Goal: Task Accomplishment & Management: Use online tool/utility

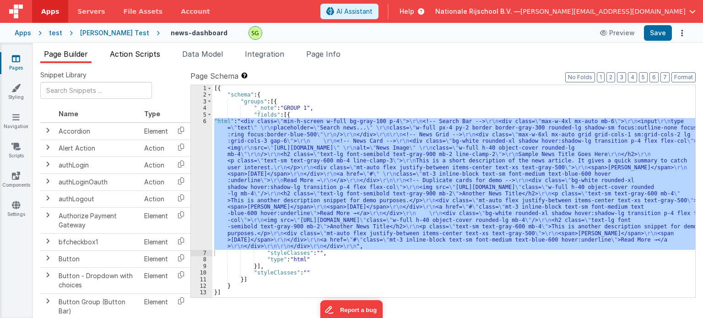
click at [143, 51] on span "Action Scripts" at bounding box center [135, 53] width 50 height 9
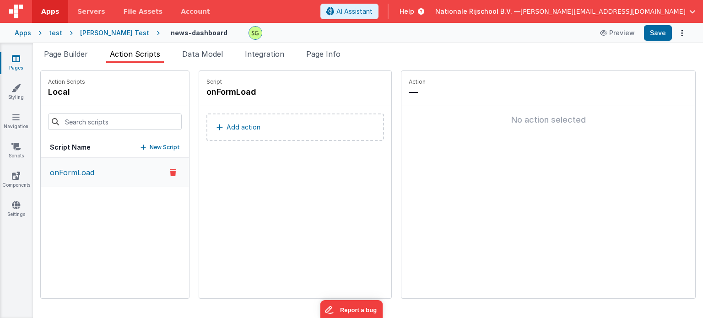
click at [111, 162] on button "onFormLoad" at bounding box center [115, 172] width 148 height 29
click at [245, 134] on button "Add action" at bounding box center [294, 126] width 177 height 27
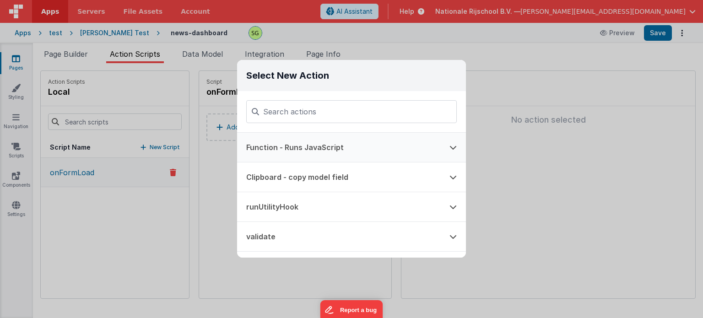
click at [289, 148] on button "Function - Runs JavaScript" at bounding box center [338, 147] width 203 height 29
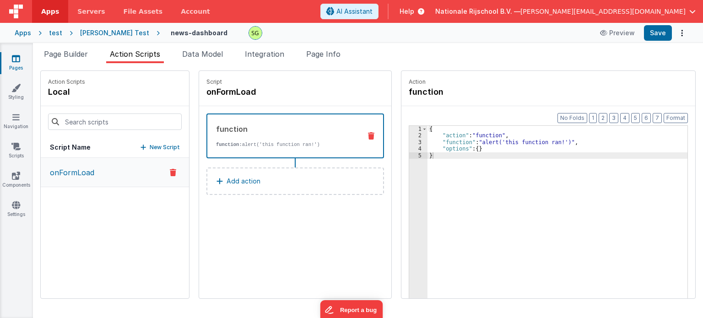
click at [410, 143] on div "3" at bounding box center [418, 142] width 18 height 6
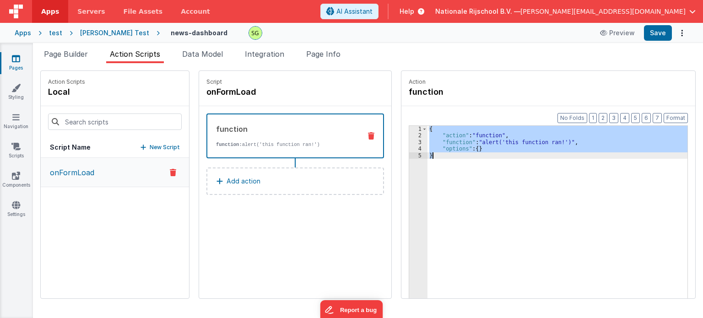
click at [410, 143] on div "3" at bounding box center [418, 142] width 18 height 6
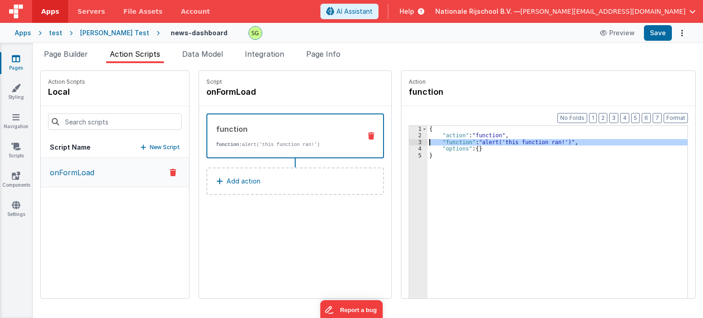
click at [410, 143] on div "3" at bounding box center [418, 142] width 18 height 6
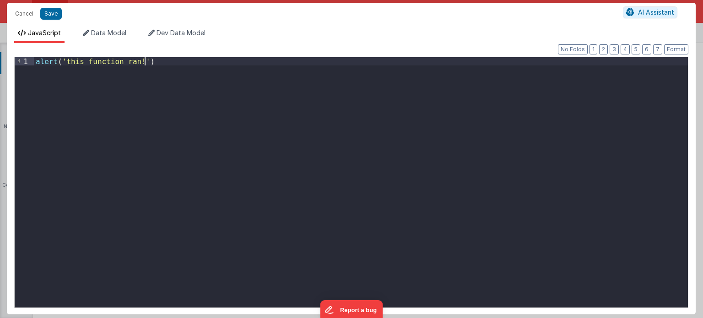
click at [240, 87] on div "alert ( 'this function ran!' )" at bounding box center [361, 191] width 654 height 268
click at [130, 31] on li "Data Model" at bounding box center [104, 35] width 51 height 15
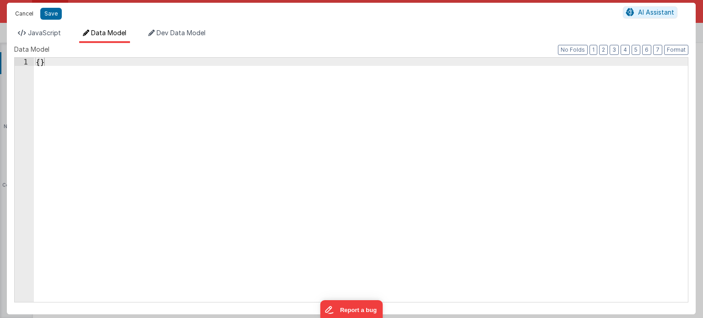
click at [26, 7] on button "Cancel" at bounding box center [24, 13] width 27 height 13
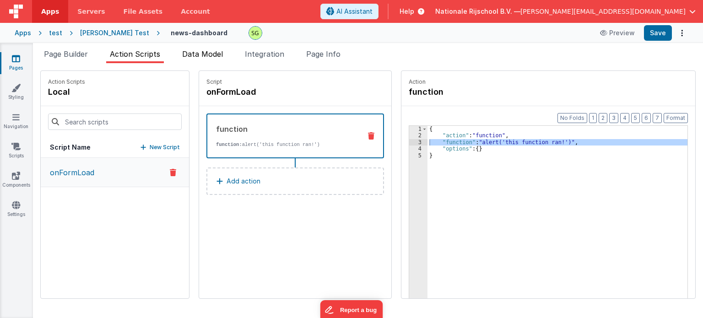
click at [205, 62] on li "Data Model" at bounding box center [202, 55] width 48 height 15
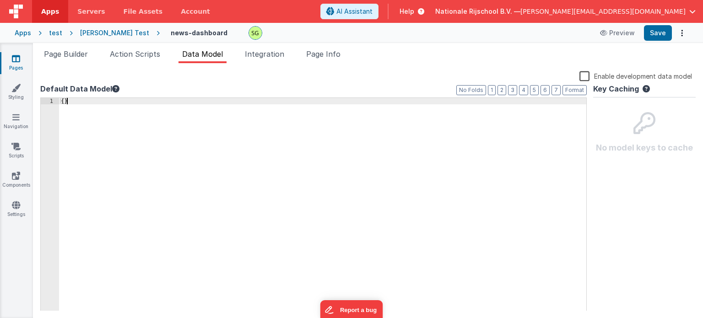
click at [127, 102] on div "{ }" at bounding box center [322, 211] width 527 height 226
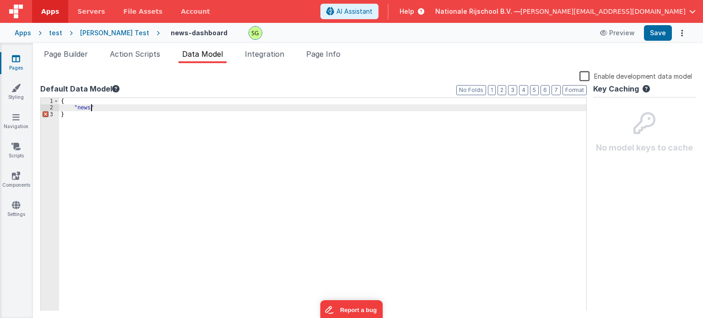
click at [97, 108] on div "{ "news" }" at bounding box center [322, 211] width 527 height 226
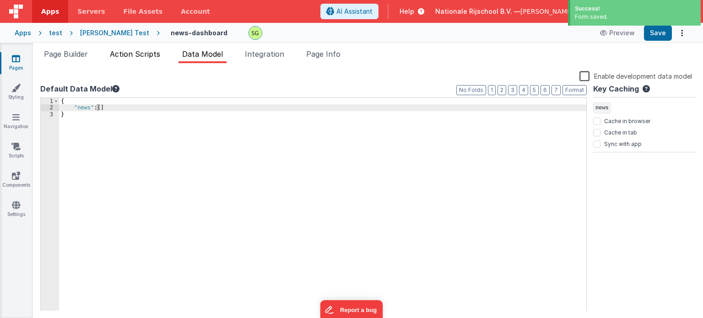
click at [137, 58] on span "Action Scripts" at bounding box center [135, 53] width 50 height 9
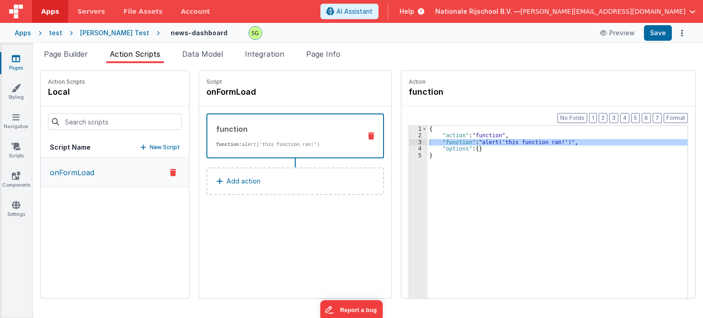
click at [410, 142] on div "3" at bounding box center [418, 142] width 18 height 6
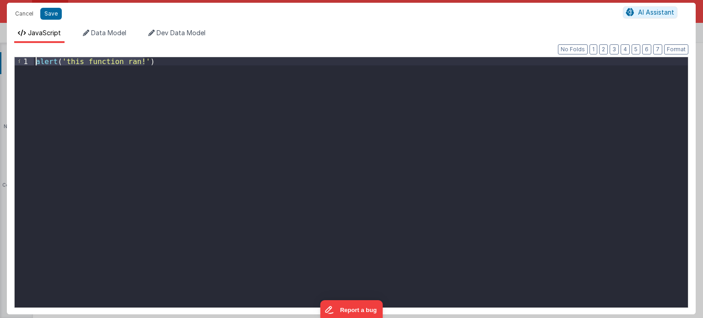
drag, startPoint x: 160, startPoint y: 58, endPoint x: 18, endPoint y: 48, distance: 142.1
click at [18, 48] on div "Format 7 6 5 4 3 2 1 No Folds 1 alert ( 'this function ran!' ) XXXXXXXXXXXXXXXX…" at bounding box center [351, 178] width 688 height 271
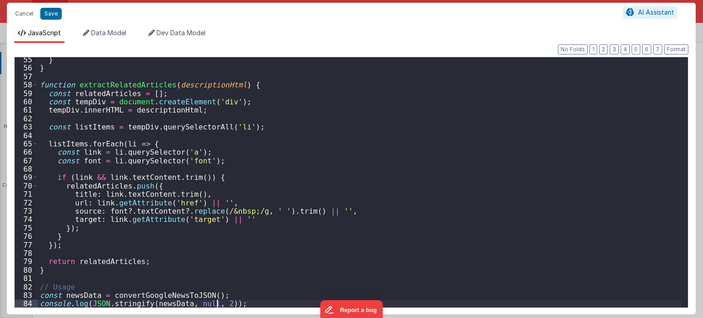
scroll to position [456, 0]
click at [217, 303] on div "} } function extractRelatedArticles ( descriptionHtml ) { const relatedArticles…" at bounding box center [359, 189] width 643 height 268
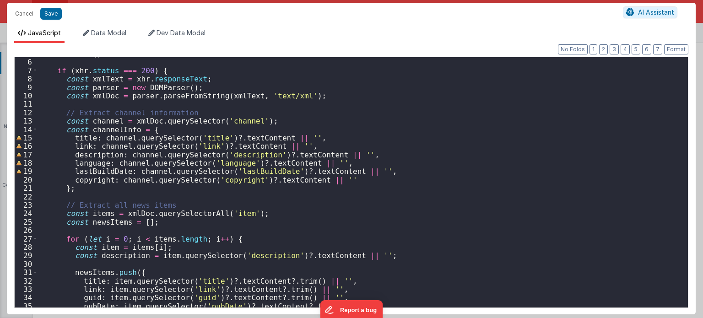
scroll to position [0, 0]
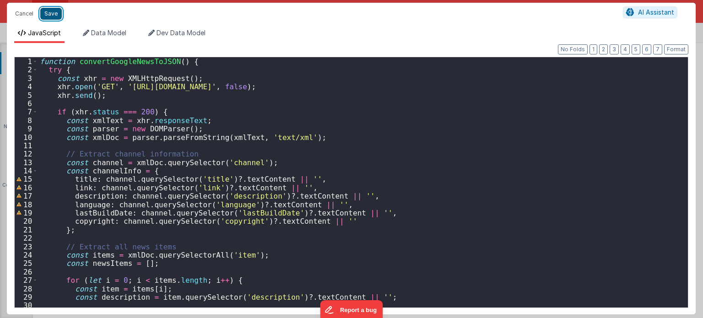
click at [45, 11] on button "Save" at bounding box center [51, 14] width 22 height 12
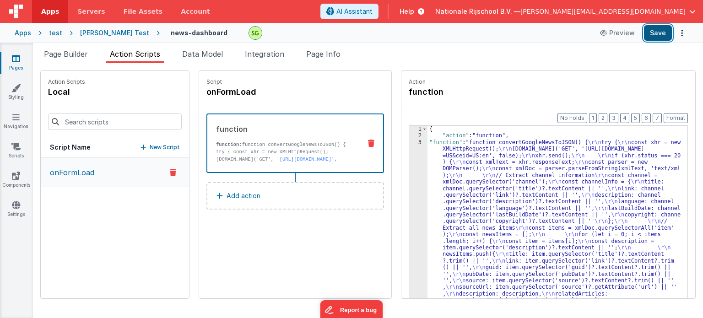
click at [660, 32] on button "Save" at bounding box center [658, 33] width 28 height 16
click at [410, 141] on div "3" at bounding box center [418, 277] width 18 height 277
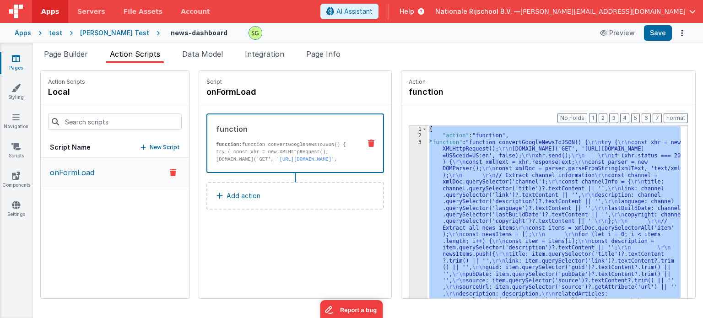
click at [410, 141] on div "3" at bounding box center [418, 277] width 18 height 277
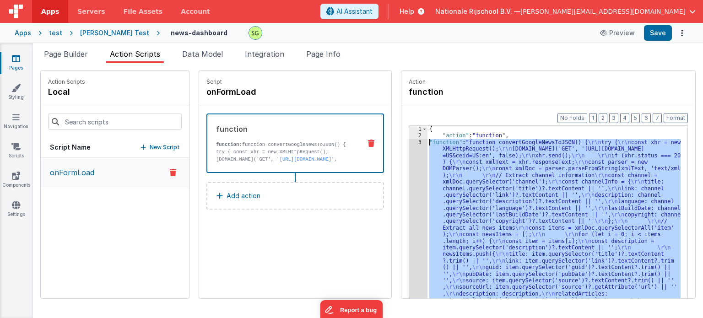
click at [410, 141] on div "3" at bounding box center [418, 277] width 18 height 277
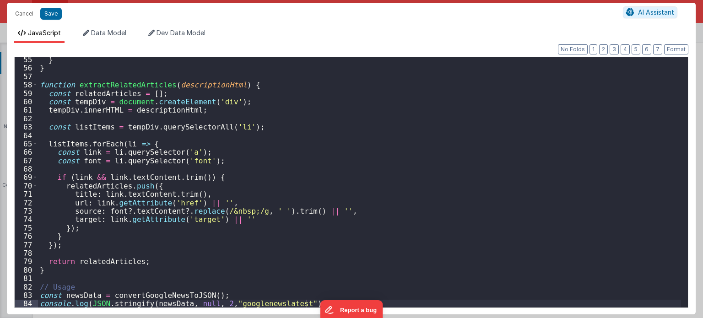
scroll to position [456, 0]
click at [53, 14] on button "Save" at bounding box center [51, 14] width 22 height 12
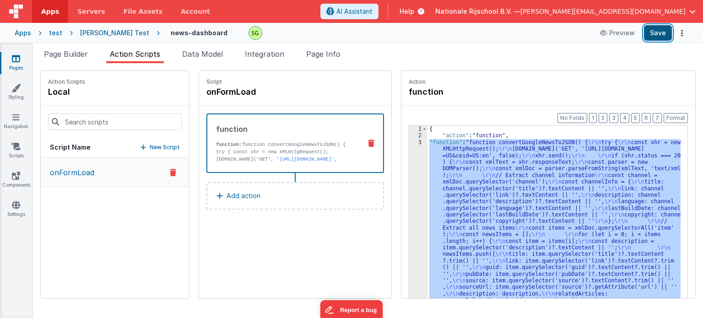
click at [657, 32] on button "Save" at bounding box center [658, 33] width 28 height 16
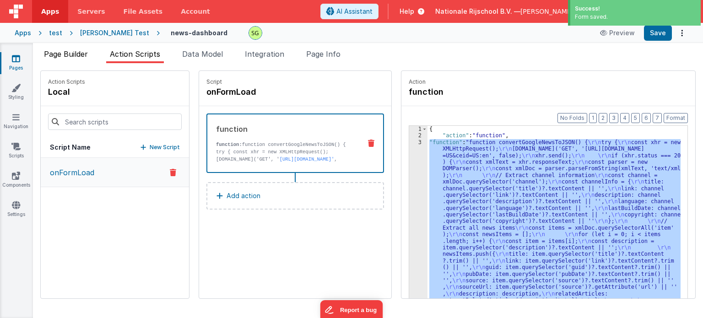
click at [64, 58] on span "Page Builder" at bounding box center [66, 53] width 44 height 9
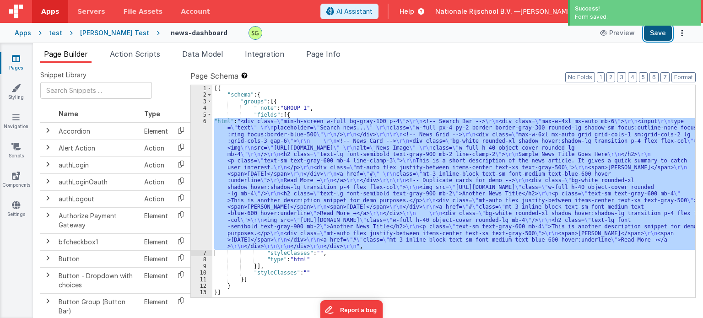
click at [650, 37] on button "Save" at bounding box center [658, 33] width 28 height 16
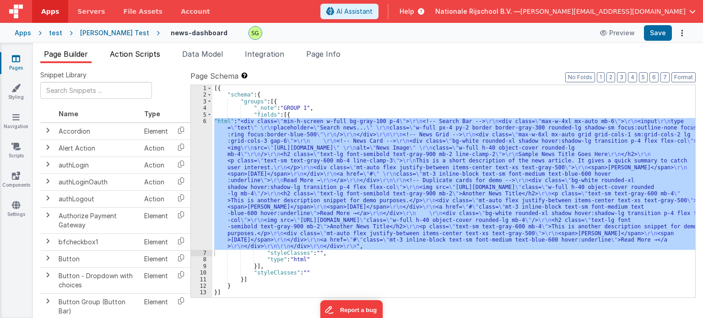
click at [152, 52] on span "Action Scripts" at bounding box center [135, 53] width 50 height 9
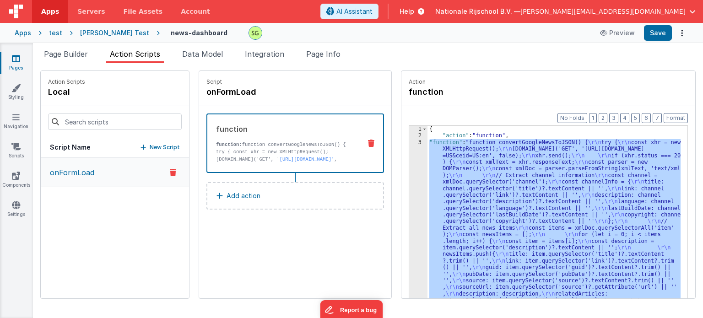
click at [411, 143] on div "3" at bounding box center [418, 277] width 18 height 277
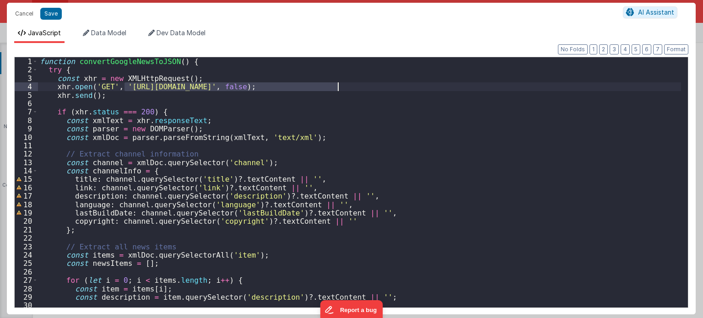
drag, startPoint x: 123, startPoint y: 87, endPoint x: 336, endPoint y: 87, distance: 213.2
click at [336, 87] on div "function convertGoogleNewsToJSON ( ) { try { const xhr = new XMLHttpRequest ( )…" at bounding box center [359, 191] width 643 height 268
click at [338, 87] on div "function convertGoogleNewsToJSON ( ) { try { const xhr = new XMLHttpRequest ( )…" at bounding box center [359, 191] width 643 height 268
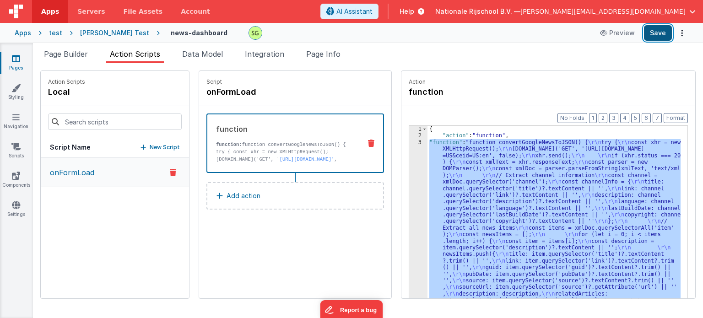
click at [670, 29] on button "Save" at bounding box center [658, 33] width 28 height 16
click at [83, 47] on div "Page Builder Action Scripts Data Model Integration Page Info Snippet Library Na…" at bounding box center [368, 180] width 670 height 275
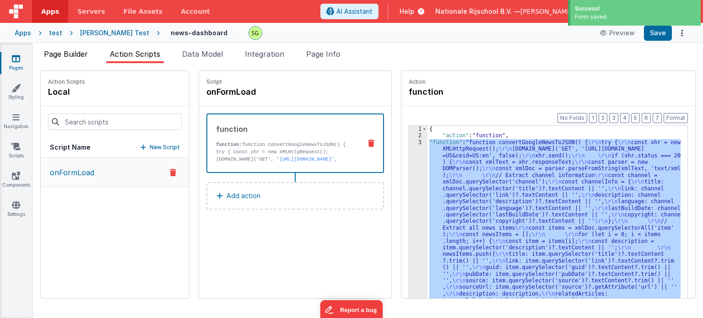
click at [79, 53] on span "Page Builder" at bounding box center [66, 53] width 44 height 9
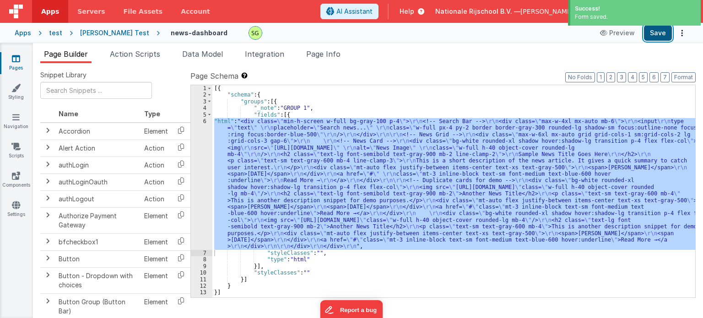
click at [654, 31] on button "Save" at bounding box center [658, 33] width 28 height 16
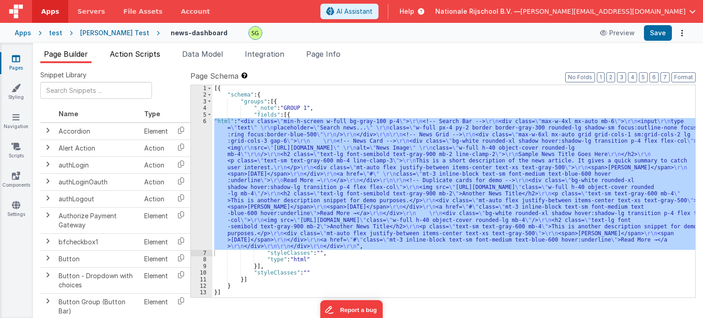
click at [147, 53] on span "Action Scripts" at bounding box center [135, 53] width 50 height 9
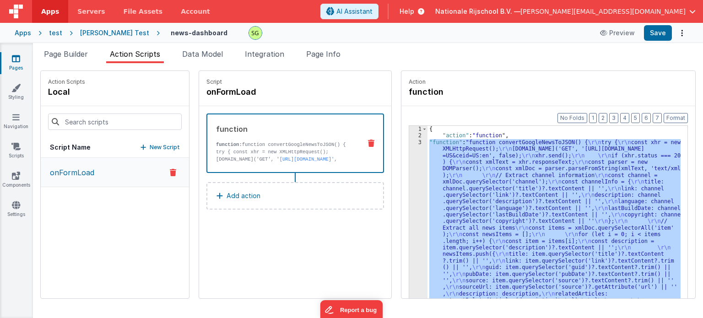
click at [412, 140] on div "3" at bounding box center [418, 277] width 18 height 277
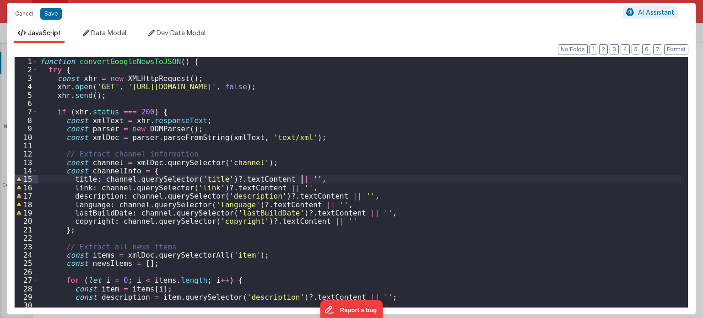
click at [446, 176] on div "function convertGoogleNewsToJSON ( ) { try { const xhr = new XMLHttpRequest ( )…" at bounding box center [359, 191] width 643 height 268
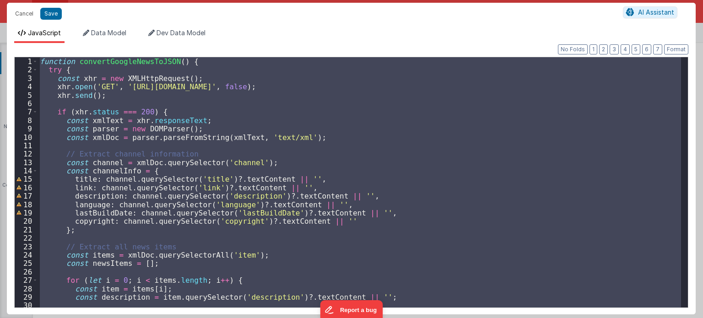
click at [322, 156] on div "function convertGoogleNewsToJSON ( ) { try { const xhr = new XMLHttpRequest ( )…" at bounding box center [359, 182] width 643 height 250
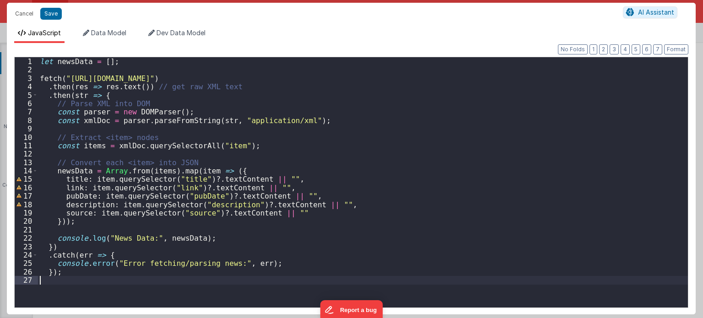
click at [215, 278] on div "let newsData = [ ] ; fetch ( "[URL][DOMAIN_NAME]" ) . then ( res => res . text …" at bounding box center [363, 191] width 650 height 268
click at [144, 237] on div "let newsData = [ ] ; fetch ( "[URL][DOMAIN_NAME]" ) . then ( res => res . text …" at bounding box center [363, 191] width 650 height 268
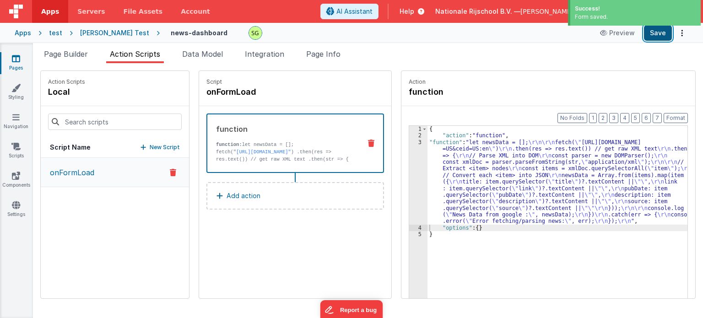
click at [650, 36] on button "Save" at bounding box center [658, 33] width 28 height 16
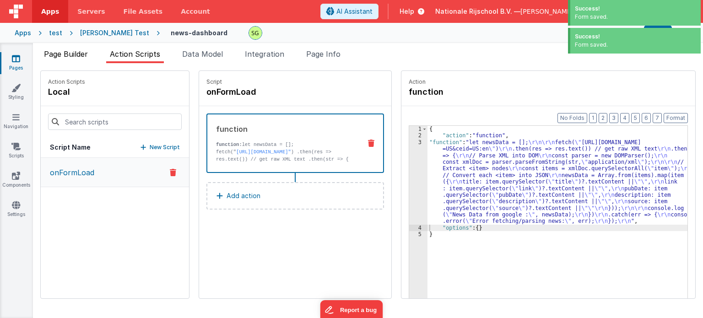
click at [51, 51] on span "Page Builder" at bounding box center [66, 53] width 44 height 9
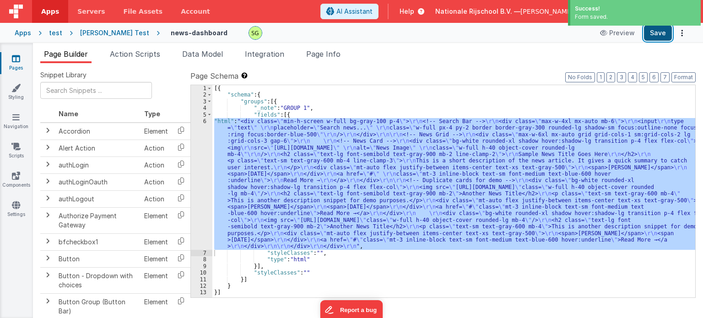
click at [664, 38] on button "Save" at bounding box center [658, 33] width 28 height 16
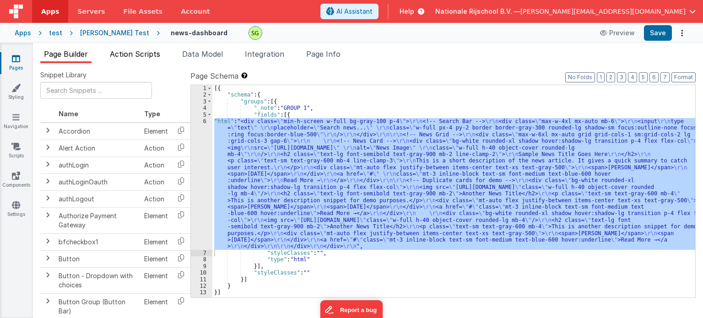
click at [115, 59] on li "Action Scripts" at bounding box center [135, 55] width 58 height 15
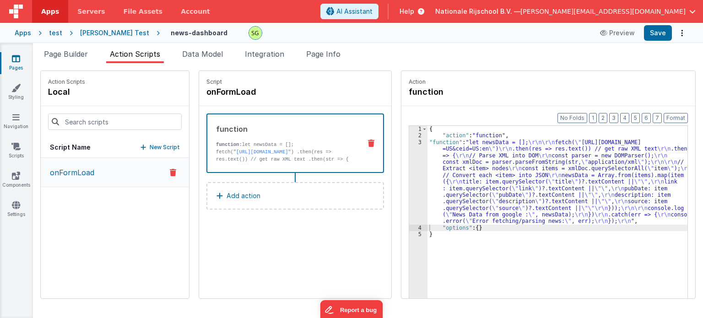
click at [409, 142] on div "3" at bounding box center [418, 182] width 18 height 86
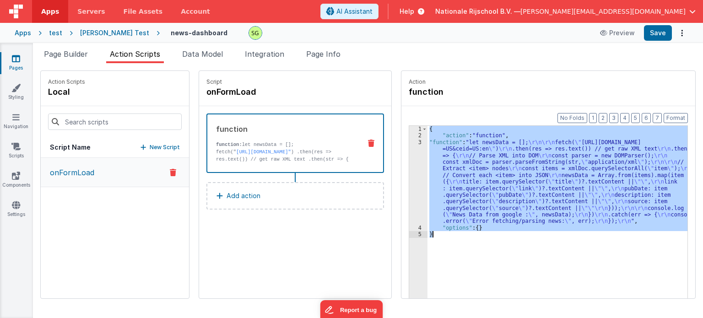
click at [409, 142] on div "3" at bounding box center [418, 182] width 18 height 86
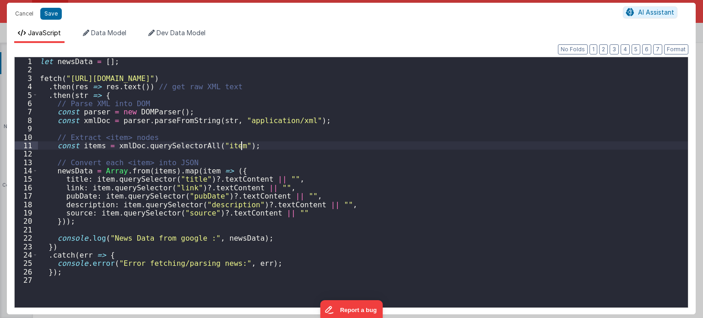
click at [409, 142] on div "let newsData = [ ] ; fetch ( "[URL][DOMAIN_NAME]" ) . then ( res => res . text …" at bounding box center [363, 191] width 650 height 268
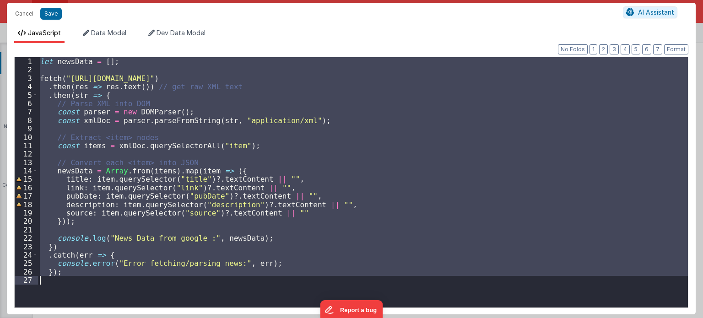
paste textarea
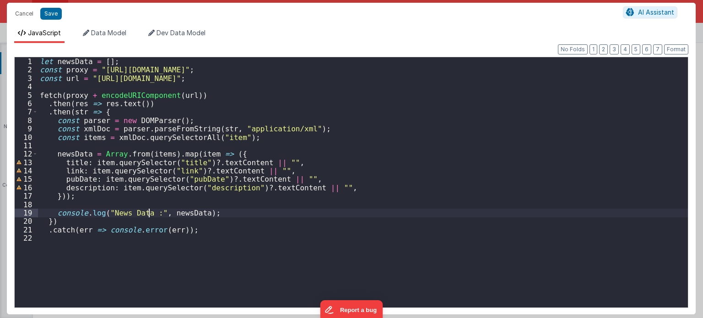
click at [143, 211] on div "let newsData = [ ] ; const proxy = "[URL][DOMAIN_NAME]" ; const url = "[URL][DO…" at bounding box center [363, 191] width 650 height 268
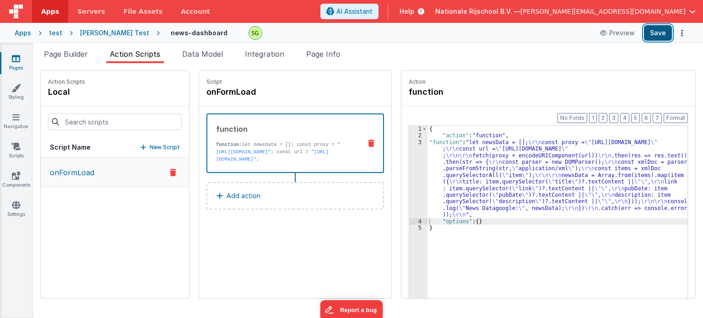
click at [651, 38] on button "Save" at bounding box center [658, 33] width 28 height 16
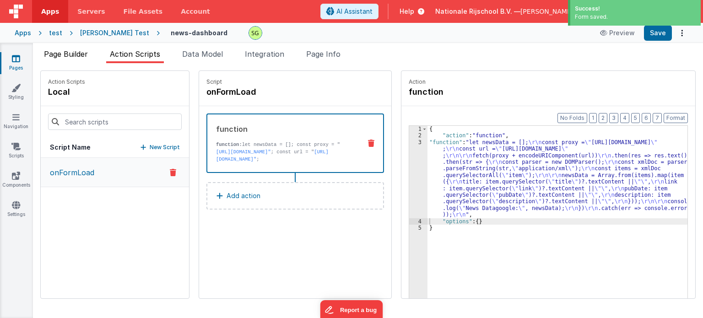
click at [69, 56] on span "Page Builder" at bounding box center [66, 53] width 44 height 9
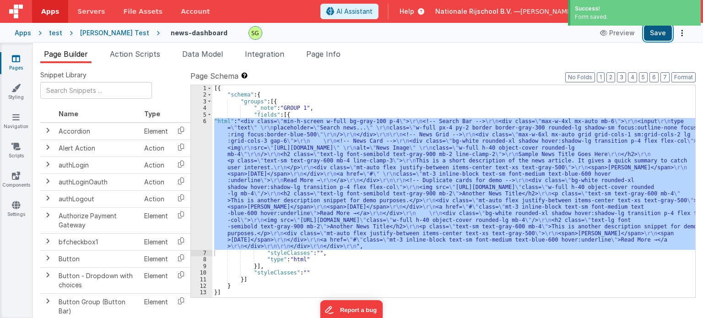
click at [646, 36] on button "Save" at bounding box center [658, 33] width 28 height 16
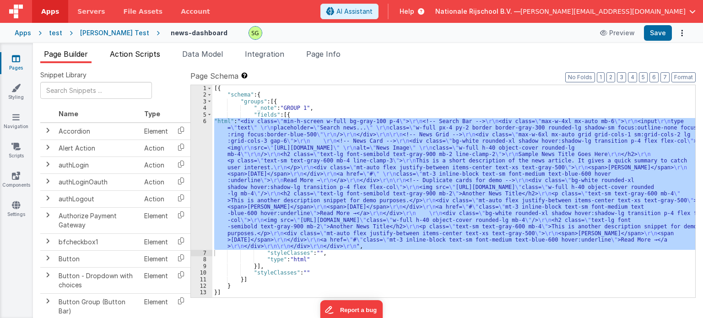
click at [140, 54] on span "Action Scripts" at bounding box center [135, 53] width 50 height 9
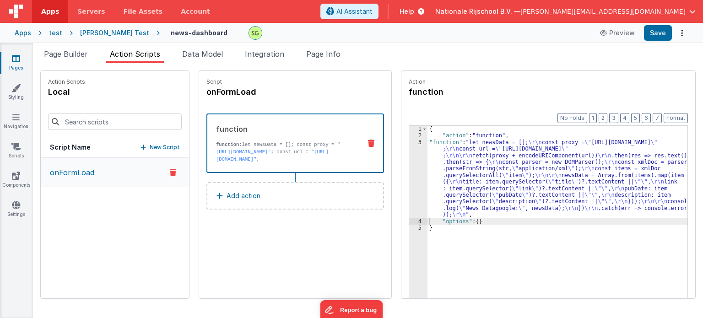
click at [410, 141] on div "3" at bounding box center [418, 178] width 18 height 79
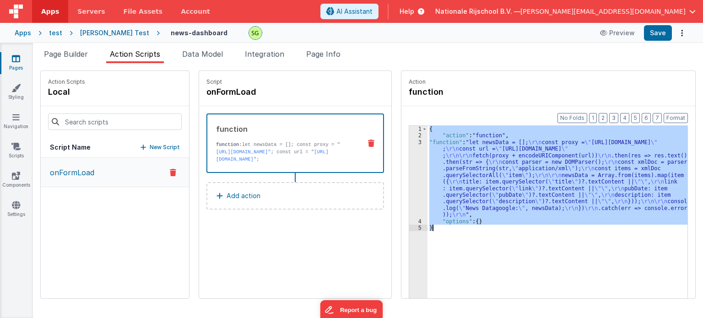
click at [410, 141] on div "3" at bounding box center [418, 178] width 18 height 79
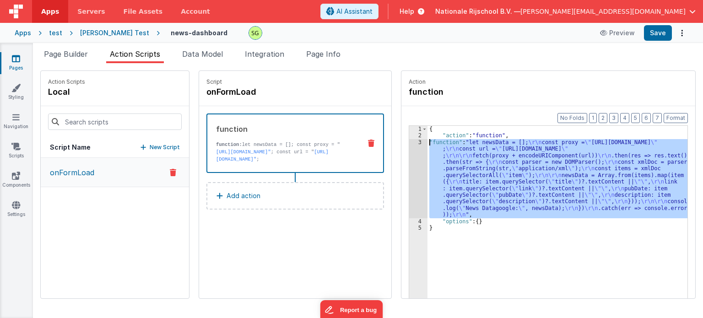
click at [410, 141] on div "3" at bounding box center [418, 178] width 18 height 79
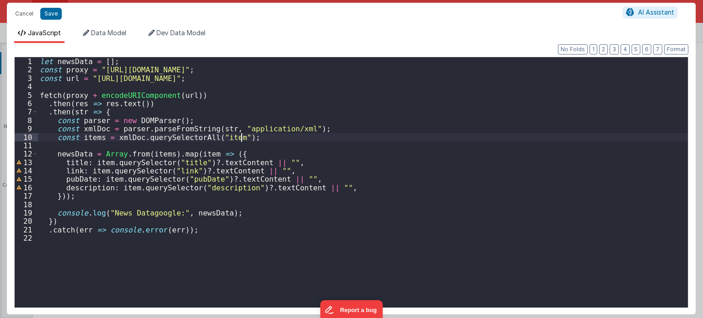
click at [367, 137] on div "let newsData = [ ] ; const proxy = "[URL][DOMAIN_NAME]" ; const url = "[URL][DO…" at bounding box center [363, 191] width 650 height 268
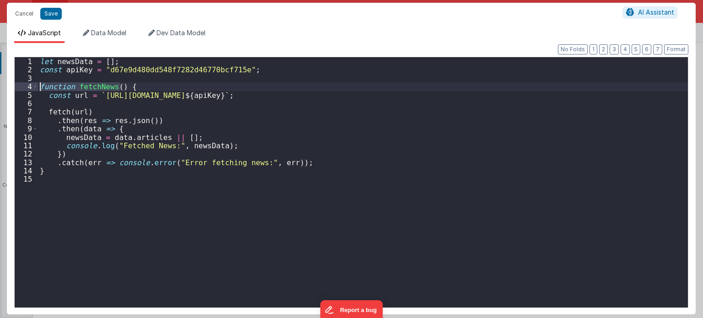
drag, startPoint x: 121, startPoint y: 87, endPoint x: 30, endPoint y: 88, distance: 90.6
click at [30, 88] on div "1 2 3 4 5 6 7 8 9 10 11 12 13 14 15 let newsData = [ ] ; const apiKey = "d67e9d…" at bounding box center [351, 182] width 674 height 251
click at [133, 86] on div "let newsData = [ ] ; const apiKey = "d67e9d480dd548f7282d46770bcf715e" ; functi…" at bounding box center [363, 191] width 650 height 268
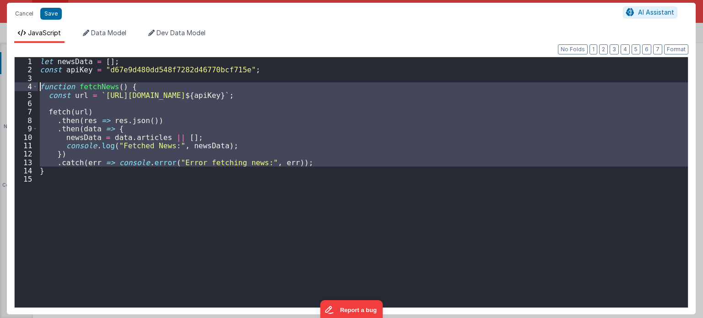
drag, startPoint x: 133, startPoint y: 86, endPoint x: 26, endPoint y: 88, distance: 107.1
click at [26, 88] on div "1 2 3 4 5 6 7 8 9 10 11 12 13 14 15 let newsData = [ ] ; const apiKey = "d67e9d…" at bounding box center [351, 182] width 674 height 251
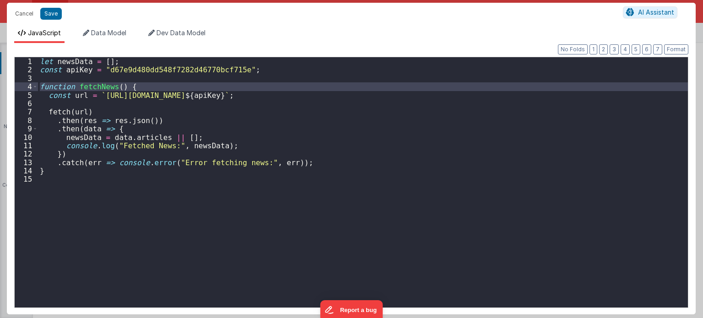
click at [26, 88] on div "4" at bounding box center [26, 86] width 23 height 8
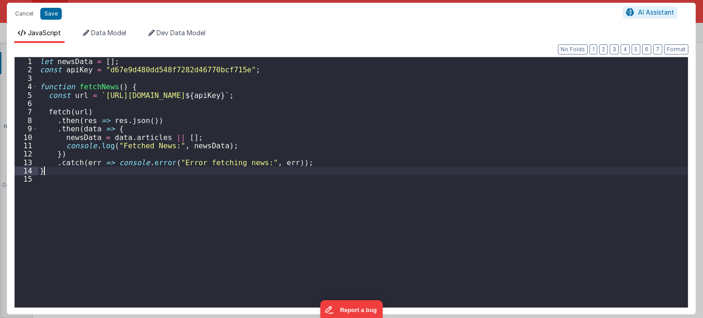
click at [55, 172] on div "let newsData = [ ] ; const apiKey = "d67e9d480dd548f7282d46770bcf715e" ; functi…" at bounding box center [363, 191] width 650 height 268
drag, startPoint x: 141, startPoint y: 86, endPoint x: 17, endPoint y: 84, distance: 124.0
click at [17, 84] on div "1 2 3 4 5 6 7 8 9 10 11 12 13 14 15 let newsData = [ ] ; const apiKey = "d67e9d…" at bounding box center [351, 182] width 674 height 251
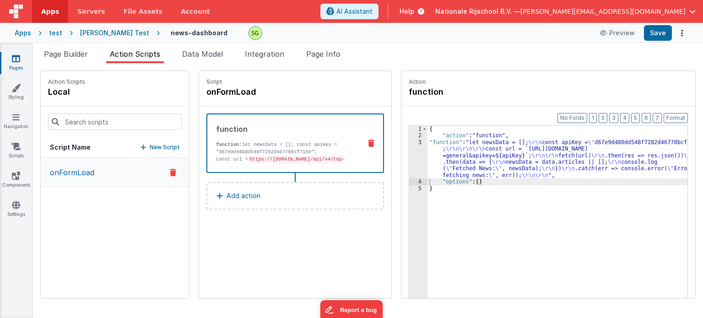
click at [412, 143] on div "3" at bounding box center [418, 158] width 18 height 39
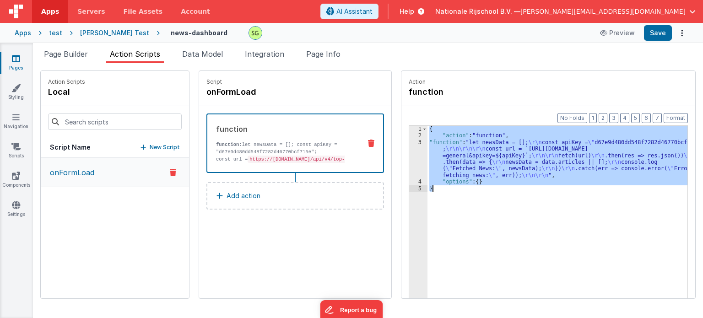
click at [412, 143] on div "3" at bounding box center [418, 158] width 18 height 39
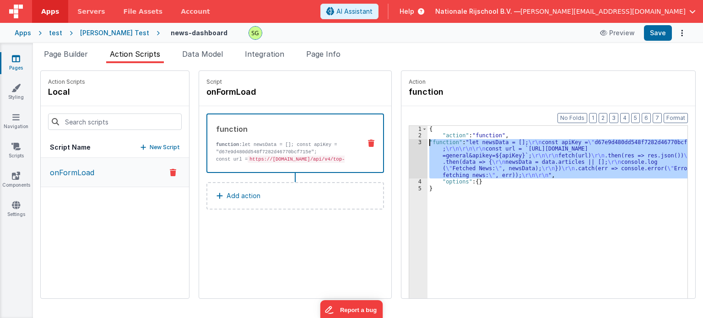
click at [412, 143] on div "3" at bounding box center [418, 158] width 18 height 39
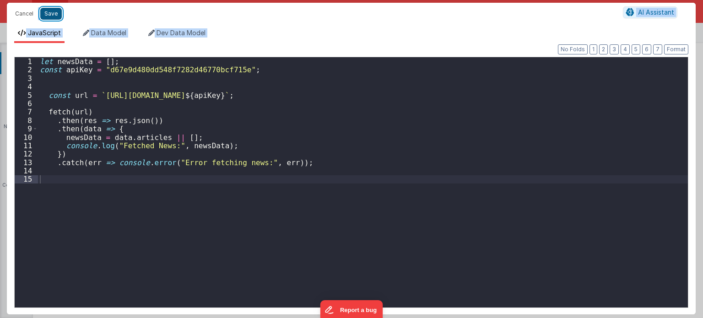
click at [48, 11] on button "Save" at bounding box center [51, 14] width 22 height 12
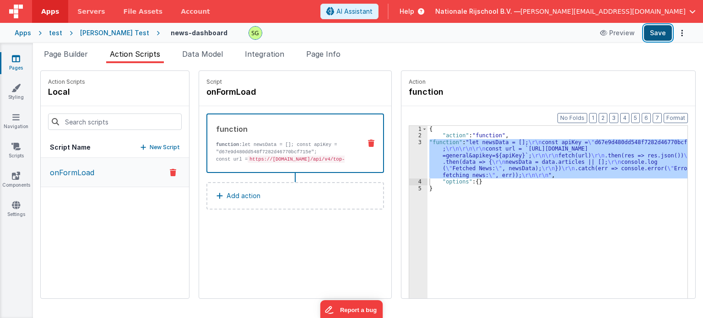
click at [656, 31] on button "Save" at bounding box center [658, 33] width 28 height 16
click at [66, 54] on span "Page Builder" at bounding box center [66, 53] width 44 height 9
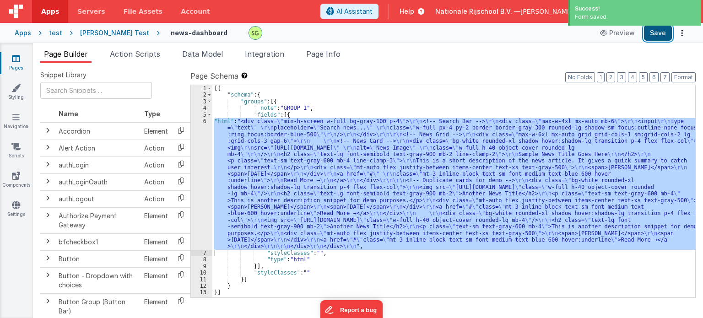
click at [659, 38] on button "Save" at bounding box center [658, 33] width 28 height 16
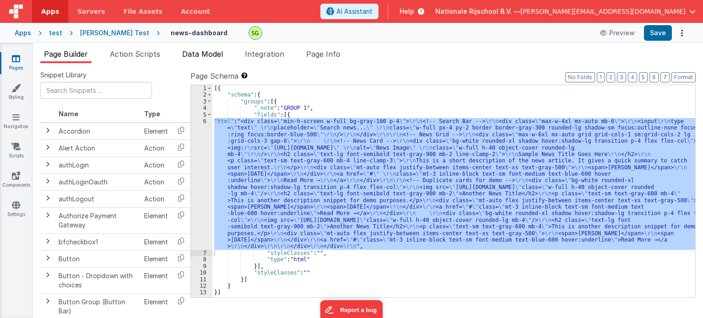
click at [212, 58] on span "Data Model" at bounding box center [202, 53] width 41 height 9
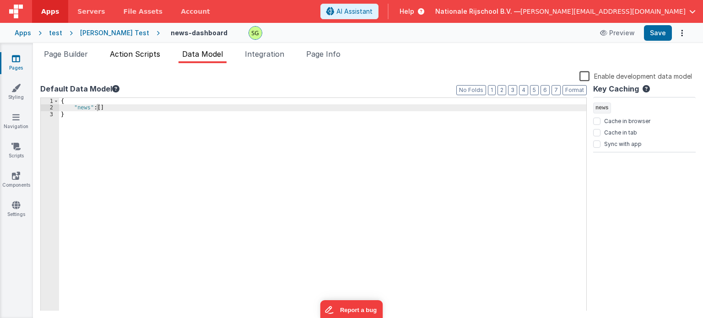
click at [151, 52] on span "Action Scripts" at bounding box center [135, 53] width 50 height 9
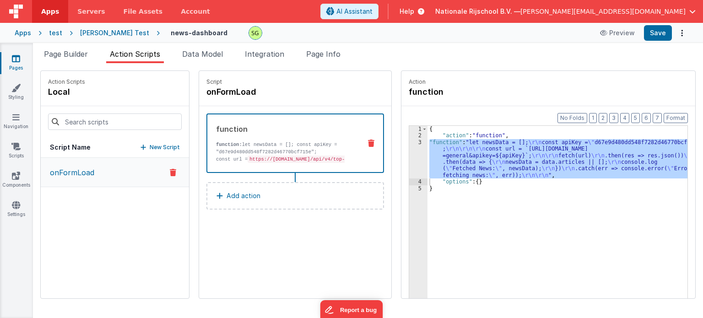
click at [410, 140] on div "3" at bounding box center [418, 158] width 18 height 39
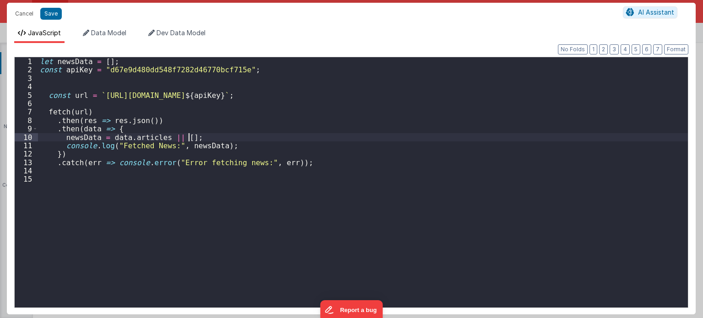
click at [205, 135] on div "let newsData = [ ] ; const apiKey = "d67e9d480dd548f7282d46770bcf715e" ; const …" at bounding box center [363, 191] width 650 height 268
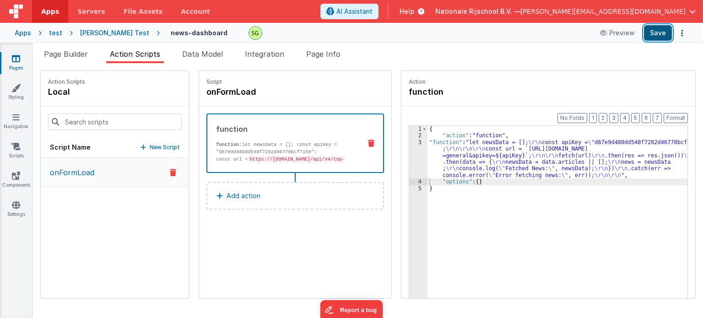
click at [657, 33] on button "Save" at bounding box center [658, 33] width 28 height 16
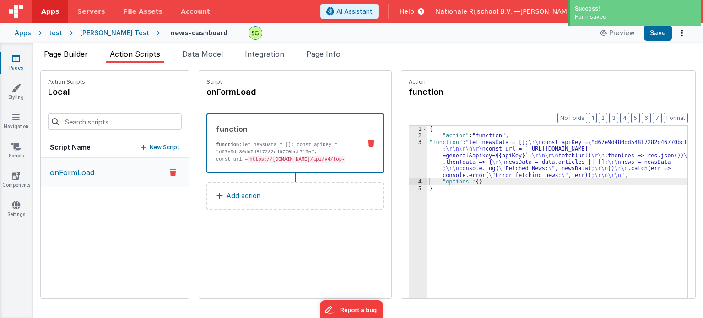
click at [65, 56] on span "Page Builder" at bounding box center [66, 53] width 44 height 9
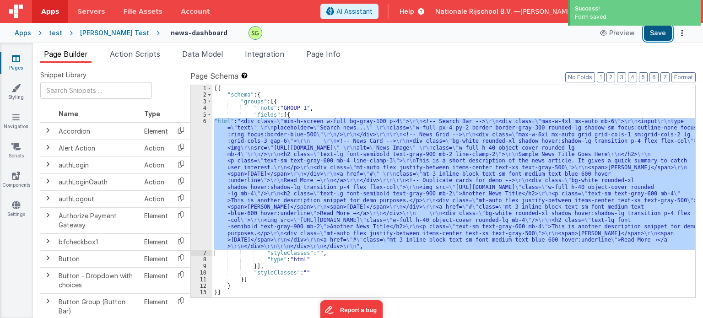
click at [655, 38] on button "Save" at bounding box center [658, 33] width 28 height 16
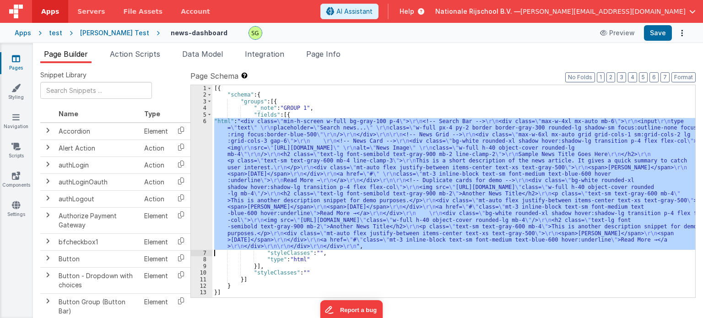
click at [283, 192] on div "[{ "schema" : { "groups" : [{ "_note" : "GROUP 1" , "fields" : [{ "html" : "<di…" at bounding box center [453, 191] width 483 height 212
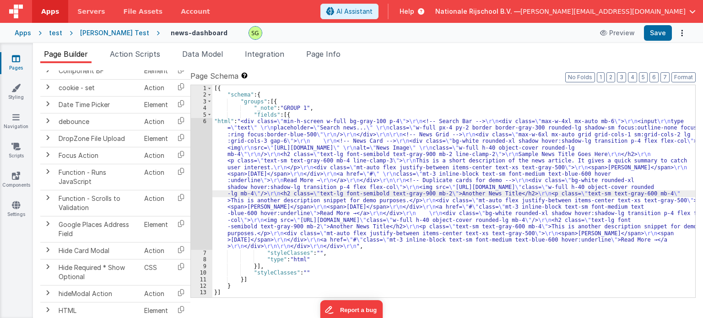
scroll to position [296, 0]
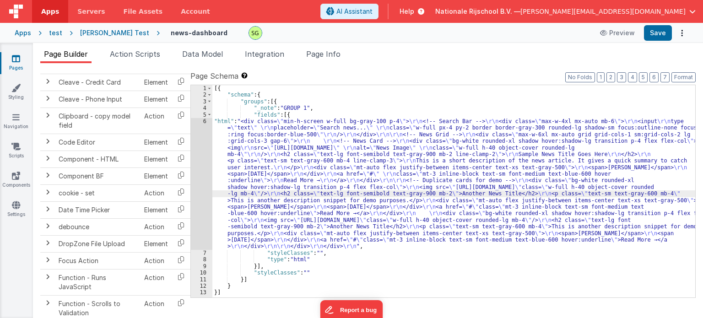
click at [91, 36] on div "[PERSON_NAME] Test" at bounding box center [114, 32] width 69 height 9
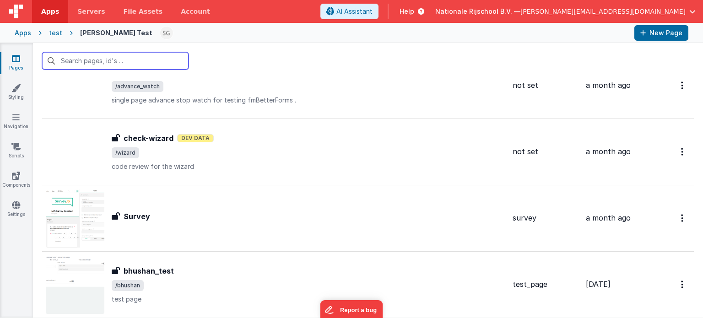
scroll to position [1678, 0]
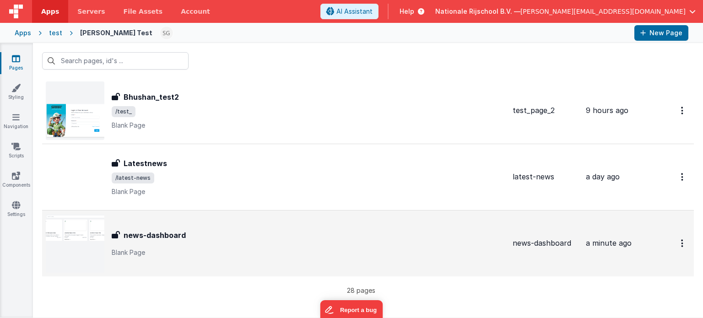
click at [209, 232] on div "news-dashboard" at bounding box center [308, 235] width 393 height 11
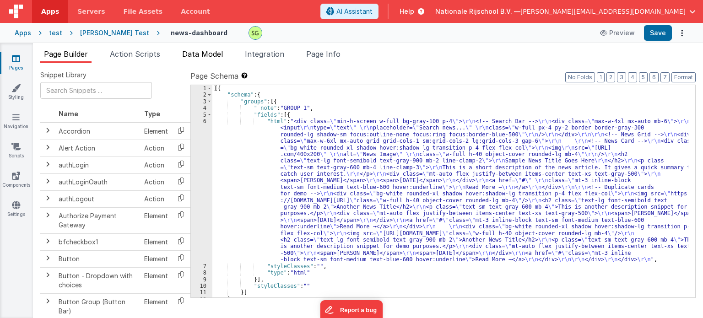
click at [189, 55] on span "Data Model" at bounding box center [202, 53] width 41 height 9
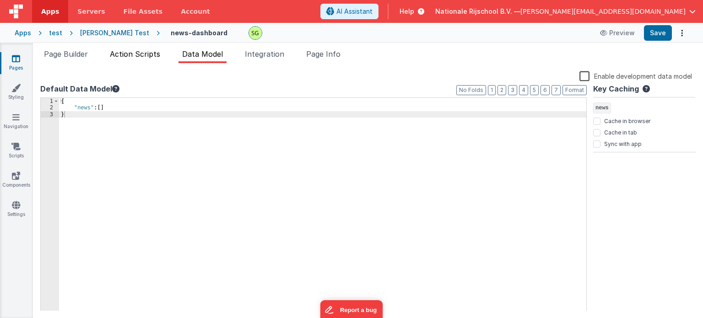
click at [139, 54] on span "Action Scripts" at bounding box center [135, 53] width 50 height 9
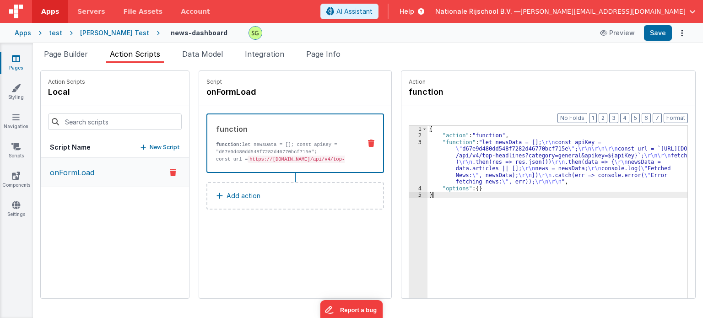
click at [409, 142] on div "3" at bounding box center [418, 162] width 18 height 46
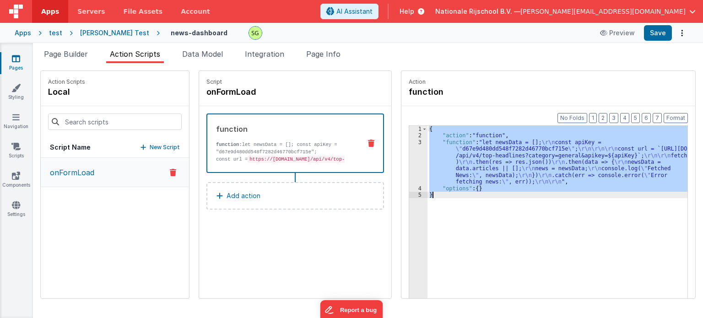
click at [409, 142] on div "3" at bounding box center [418, 162] width 18 height 46
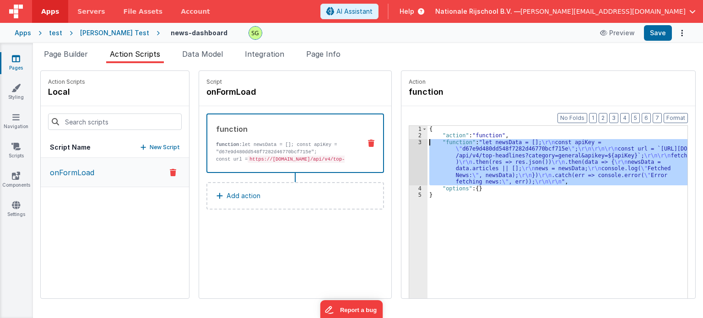
click at [411, 143] on div "3" at bounding box center [418, 162] width 18 height 46
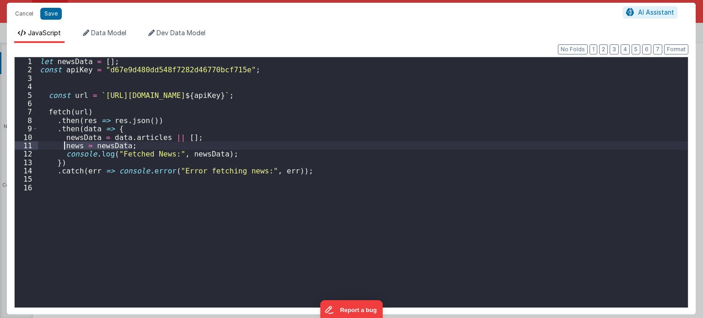
drag, startPoint x: 130, startPoint y: 145, endPoint x: 64, endPoint y: 146, distance: 65.9
click at [64, 146] on div "let newsData = [ ] ; const apiKey = "d67e9d480dd548f7282d46770bcf715e" ; const …" at bounding box center [363, 191] width 650 height 268
click at [63, 146] on div "let newsData = [ ] ; const apiKey = "d67e9d480dd548f7282d46770bcf715e" ; const …" at bounding box center [363, 182] width 650 height 250
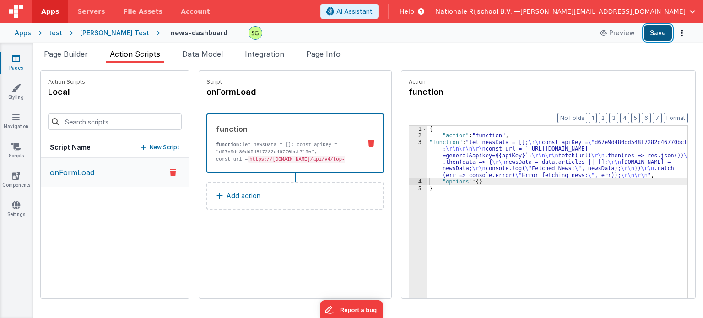
click at [650, 33] on button "Save" at bounding box center [658, 33] width 28 height 16
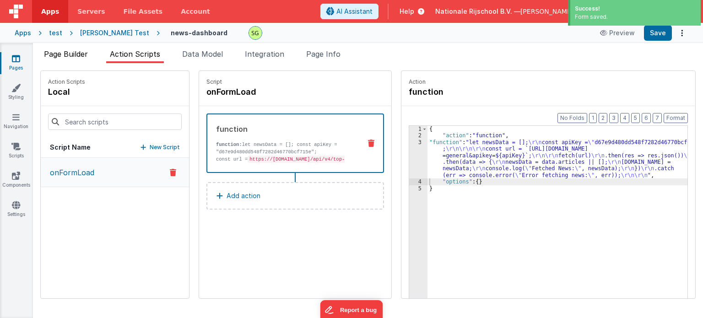
click at [70, 59] on li "Page Builder" at bounding box center [65, 55] width 51 height 15
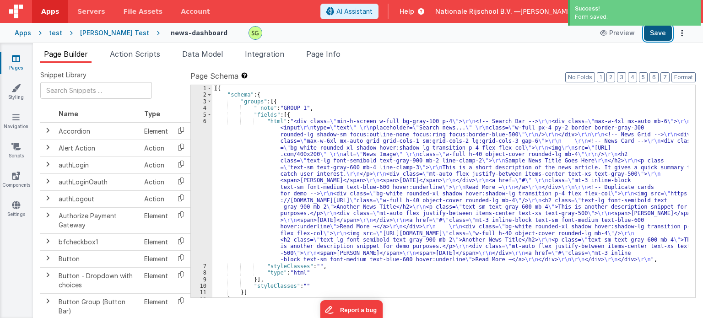
click at [652, 31] on button "Save" at bounding box center [658, 33] width 28 height 16
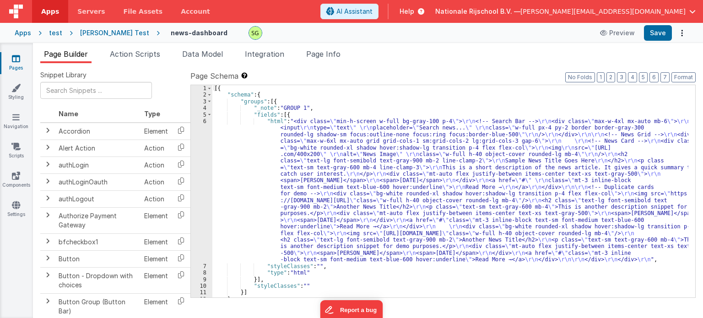
click at [87, 31] on div "[PERSON_NAME] Test" at bounding box center [114, 32] width 69 height 9
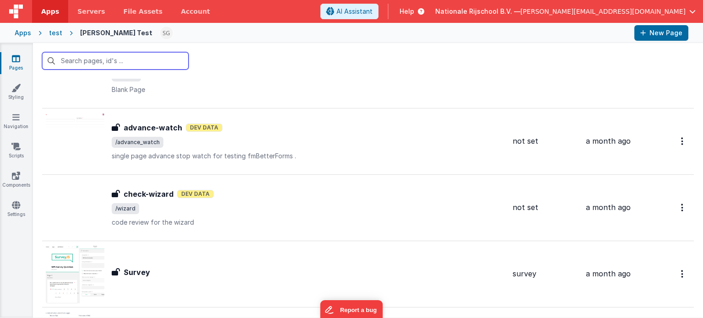
scroll to position [1678, 0]
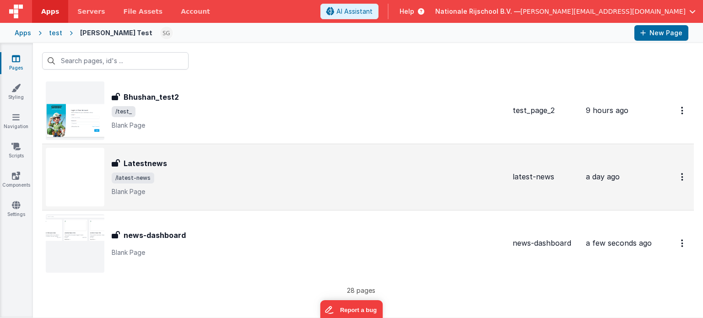
click at [199, 183] on div "Latestnews Latestnews /latest-news Blank Page" at bounding box center [308, 177] width 393 height 38
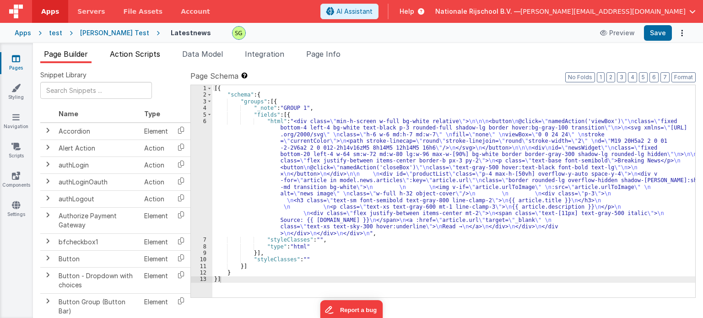
click at [157, 55] on span "Action Scripts" at bounding box center [135, 53] width 50 height 9
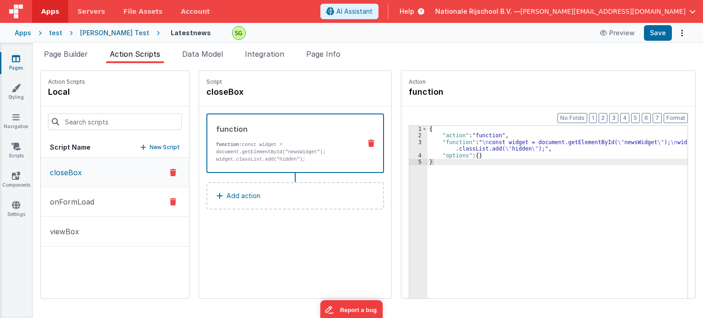
click at [96, 198] on button "onFormLoad" at bounding box center [115, 202] width 148 height 30
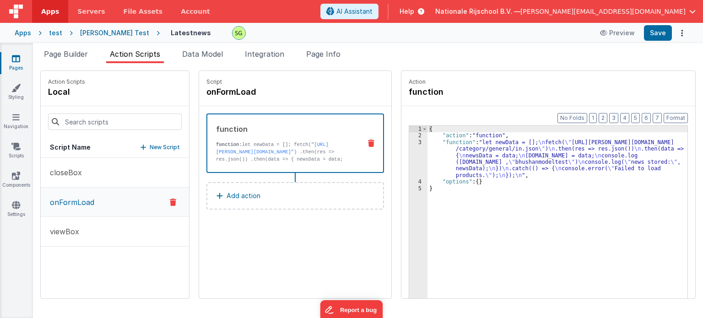
click at [411, 143] on div "3" at bounding box center [418, 158] width 18 height 39
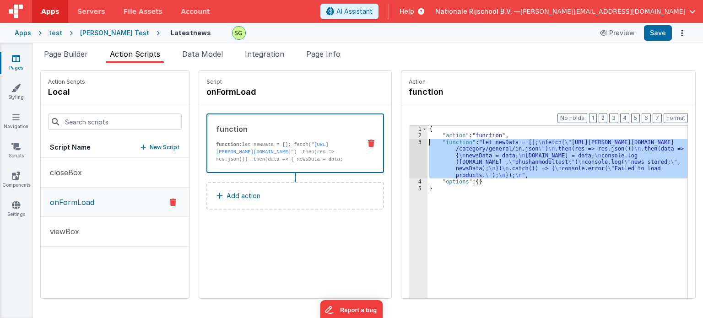
click at [411, 143] on div "3" at bounding box center [418, 158] width 18 height 39
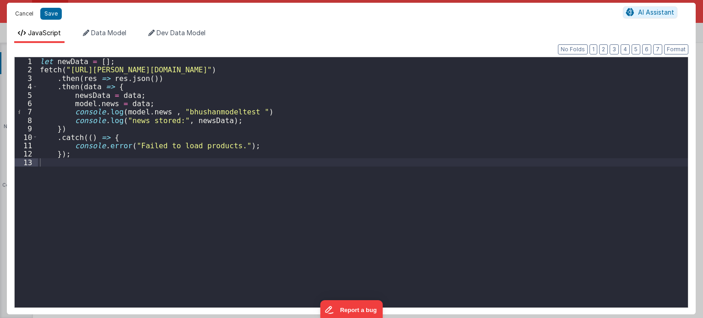
click at [13, 15] on button "Cancel" at bounding box center [24, 13] width 27 height 13
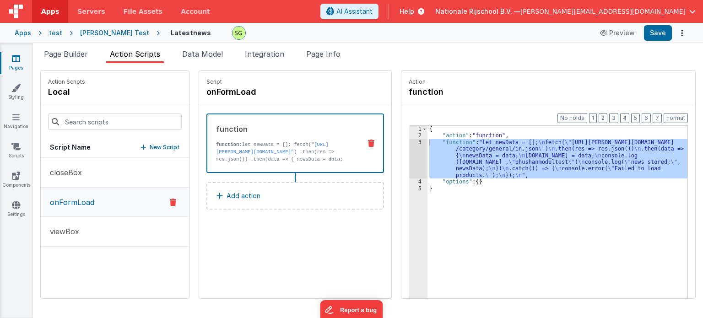
click at [105, 29] on div "[PERSON_NAME] Test" at bounding box center [114, 32] width 69 height 9
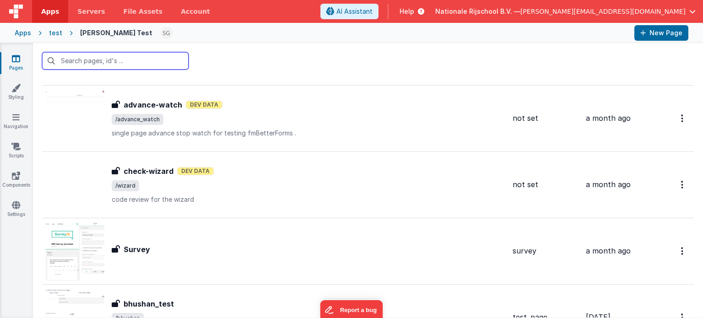
scroll to position [1678, 0]
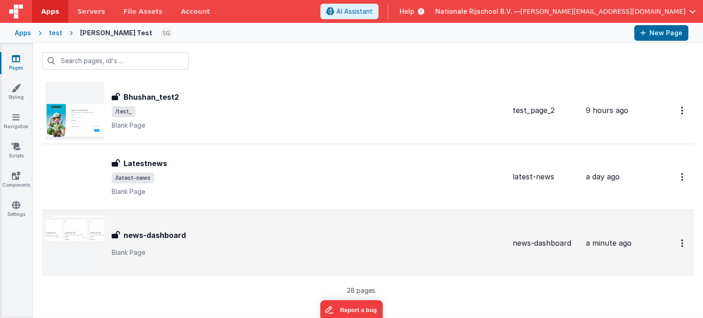
click at [208, 232] on div "news-dashboard" at bounding box center [308, 235] width 393 height 11
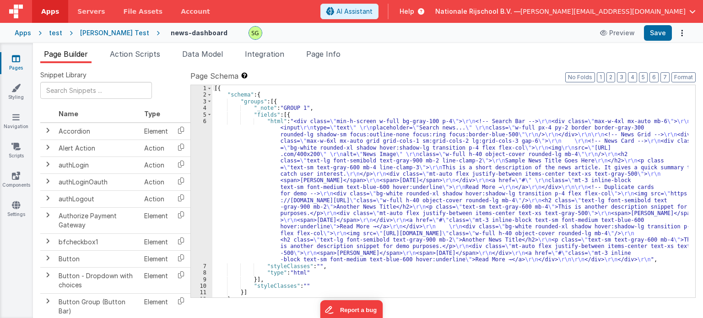
click at [143, 53] on span "Action Scripts" at bounding box center [135, 53] width 50 height 9
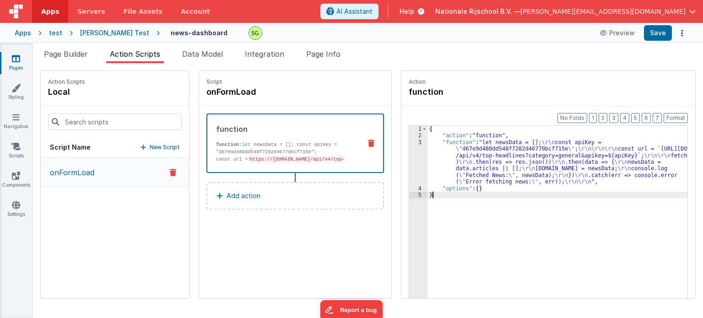
click at [411, 143] on div "3" at bounding box center [418, 162] width 18 height 46
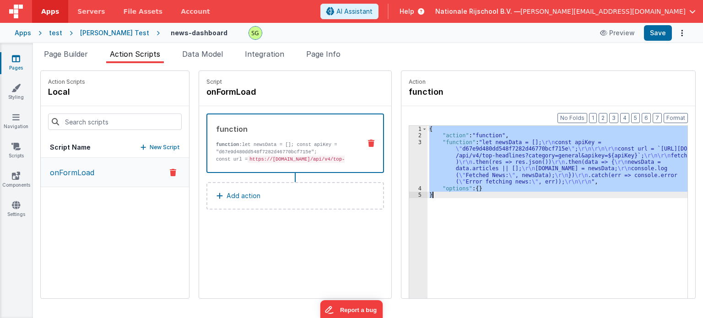
click at [411, 143] on div "3" at bounding box center [418, 162] width 18 height 46
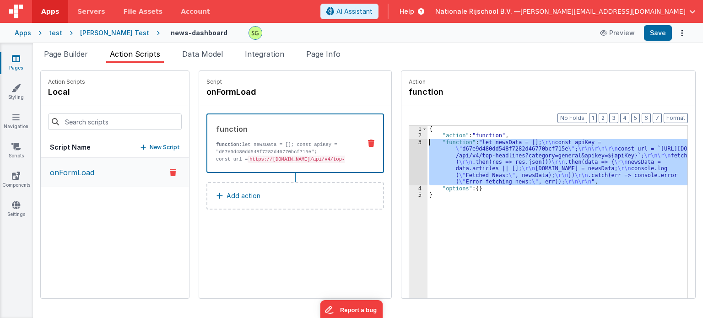
click at [411, 143] on div "3" at bounding box center [418, 162] width 18 height 46
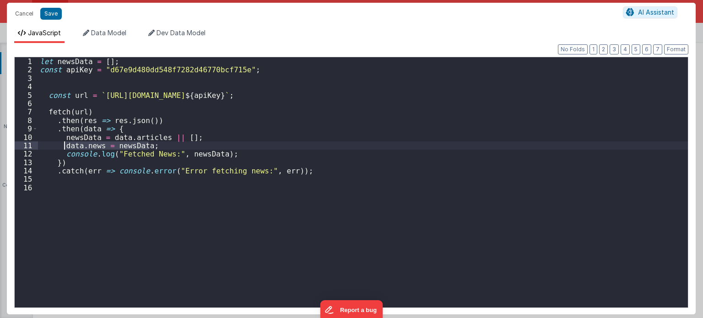
drag, startPoint x: 152, startPoint y: 147, endPoint x: 65, endPoint y: 142, distance: 86.6
click at [65, 142] on div "let newsData = [ ] ; const apiKey = "d67e9d480dd548f7282d46770bcf715e" ; const …" at bounding box center [363, 191] width 650 height 268
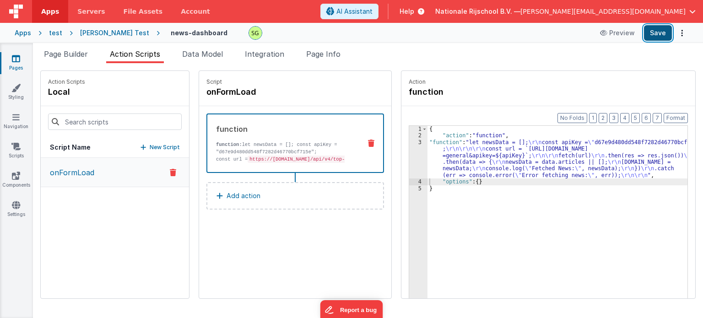
click at [660, 35] on button "Save" at bounding box center [658, 33] width 28 height 16
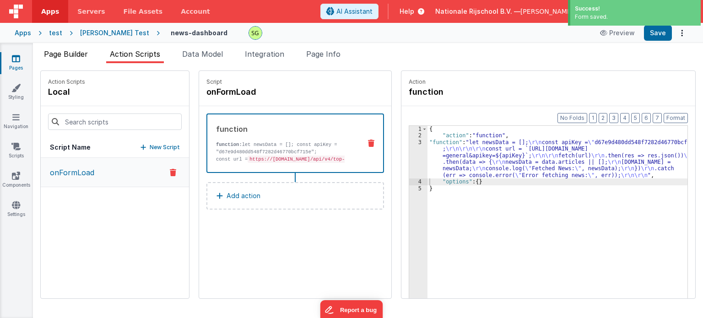
click at [71, 54] on span "Page Builder" at bounding box center [66, 53] width 44 height 9
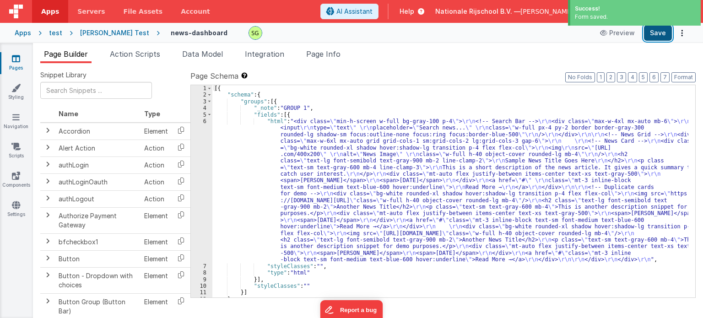
click at [661, 29] on button "Save" at bounding box center [658, 33] width 28 height 16
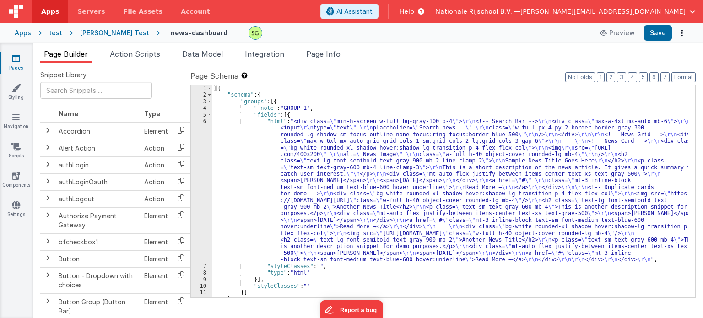
click at [205, 121] on div "6" at bounding box center [202, 190] width 22 height 145
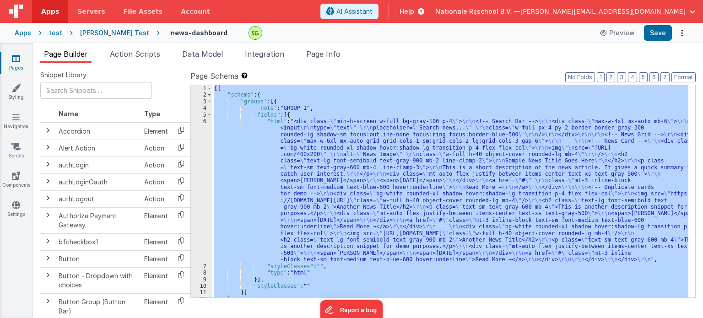
click at [205, 121] on div "6" at bounding box center [202, 190] width 22 height 145
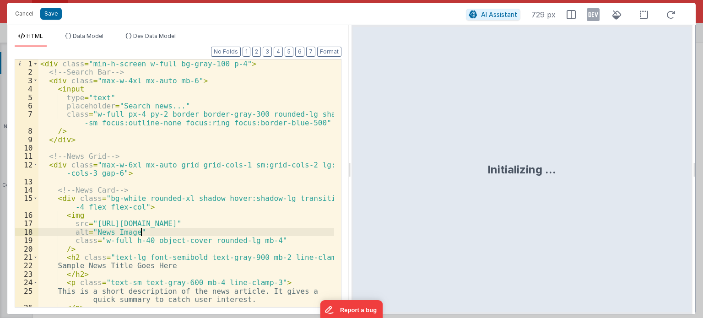
click at [247, 231] on div "< div class = "min-h-screen w-full bg-gray-100 p-4" > <!-- Search Bar --> < div…" at bounding box center [186, 195] width 296 height 273
